Goal: Register for event/course

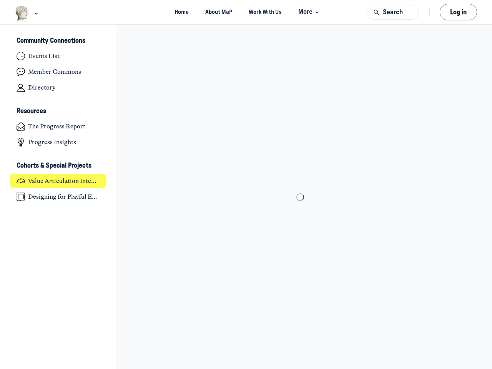
scroll to position [2523, 1511]
